Goal: Communication & Community: Answer question/provide support

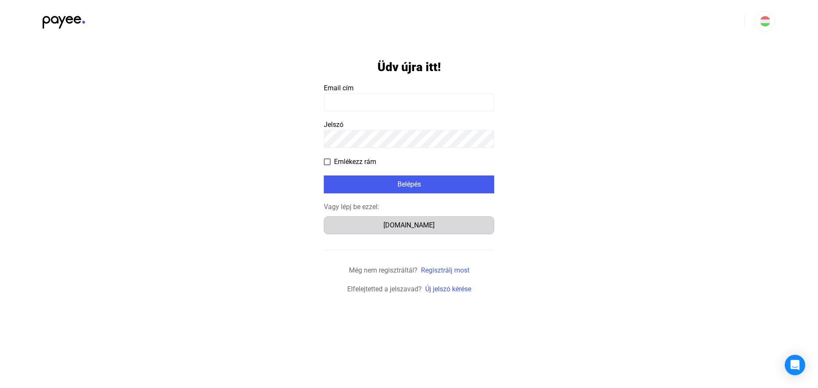
click at [405, 227] on div "Számlázz.hu" at bounding box center [409, 225] width 164 height 10
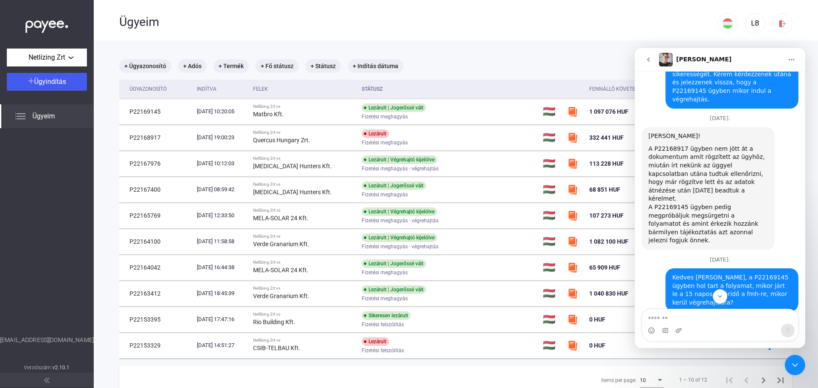
scroll to position [411, 0]
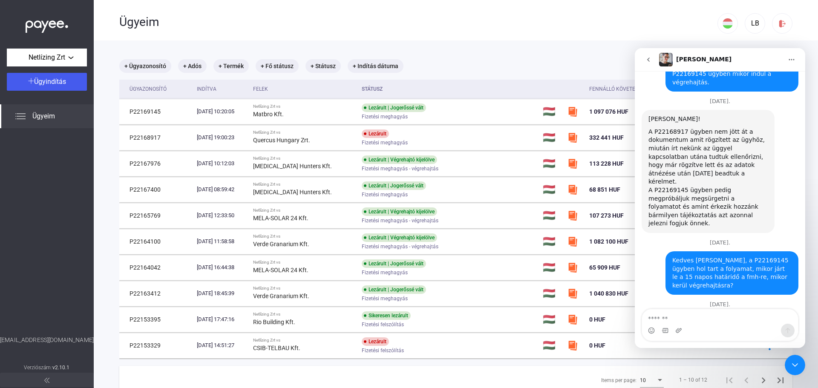
click at [684, 352] on div "jogero.fmh...250523.pdf" at bounding box center [693, 356] width 72 height 9
click at [688, 319] on textarea "Üzenet…" at bounding box center [720, 316] width 156 height 14
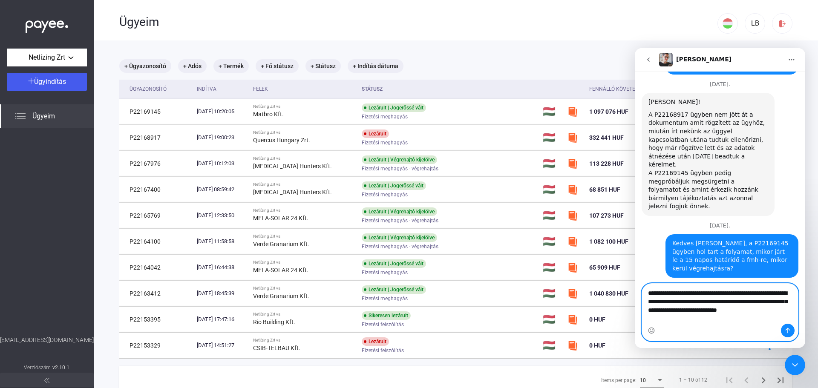
scroll to position [437, 0]
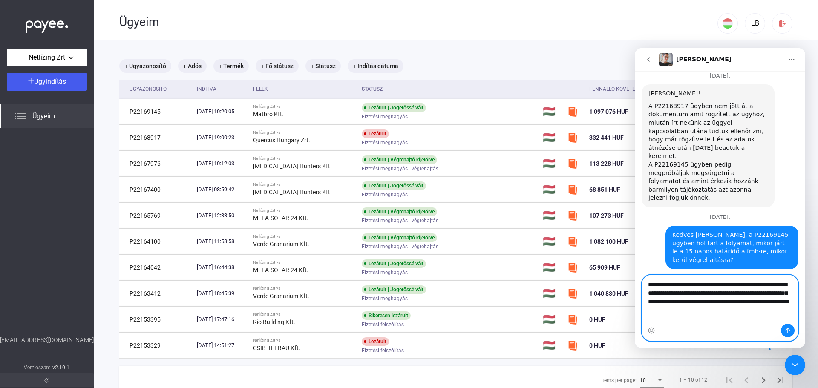
type textarea "**********"
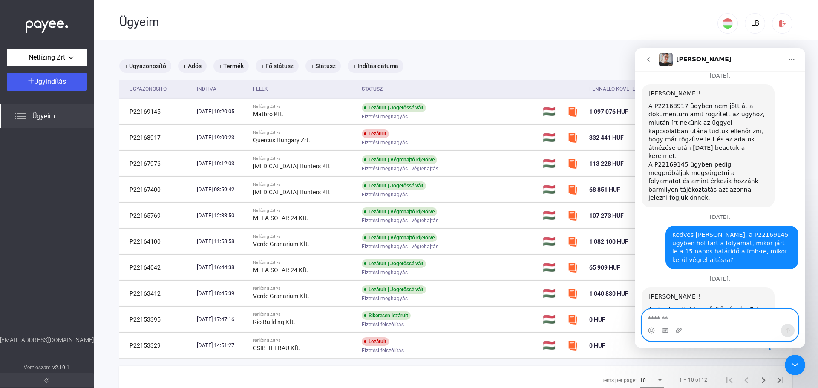
scroll to position [482, 0]
